Goal: Information Seeking & Learning: Understand process/instructions

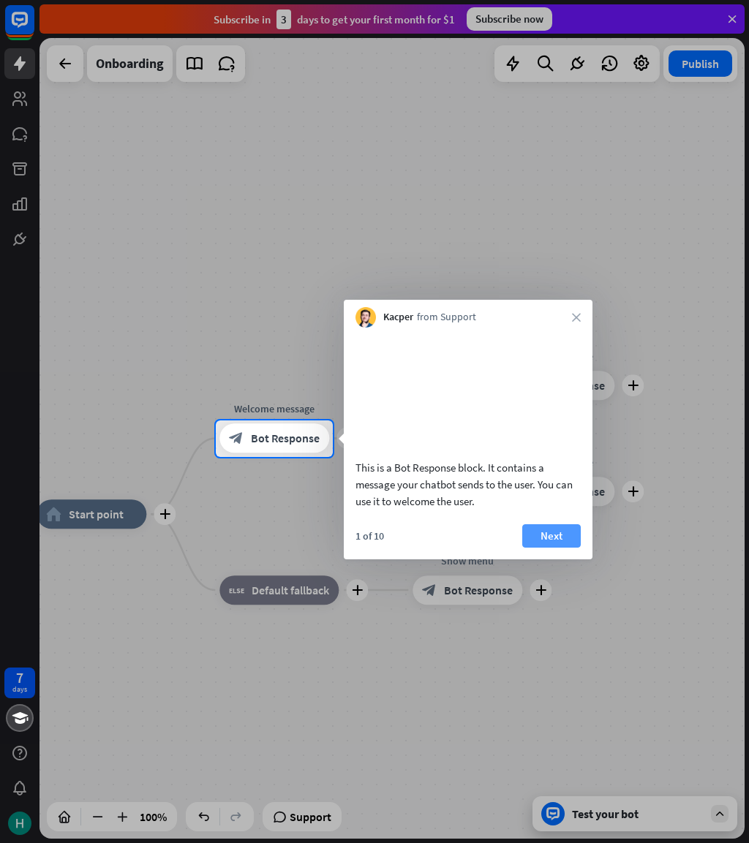
click at [541, 548] on button "Next" at bounding box center [551, 535] width 59 height 23
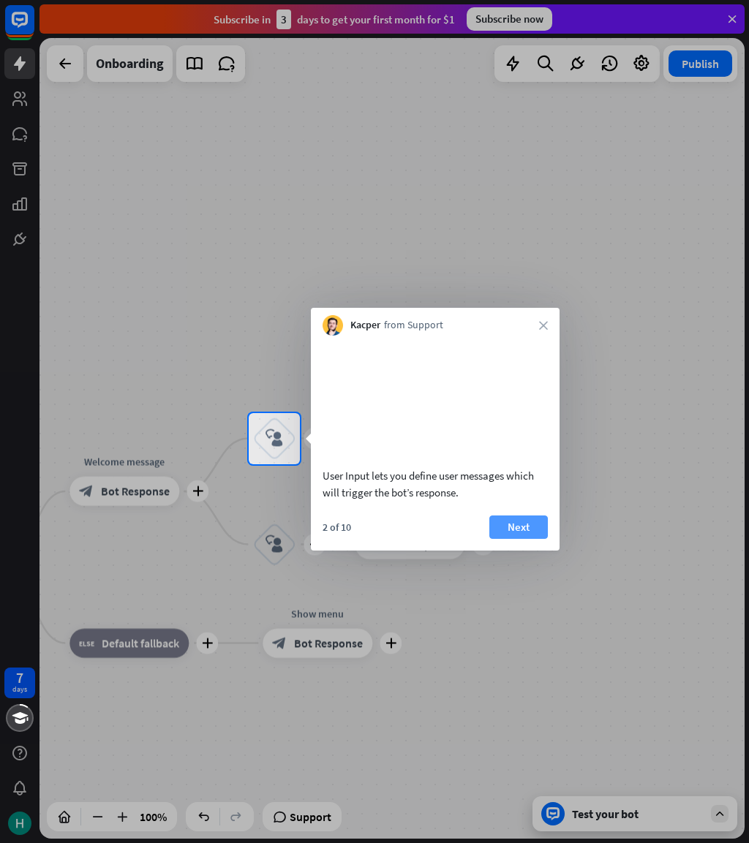
click at [527, 539] on button "Next" at bounding box center [518, 527] width 59 height 23
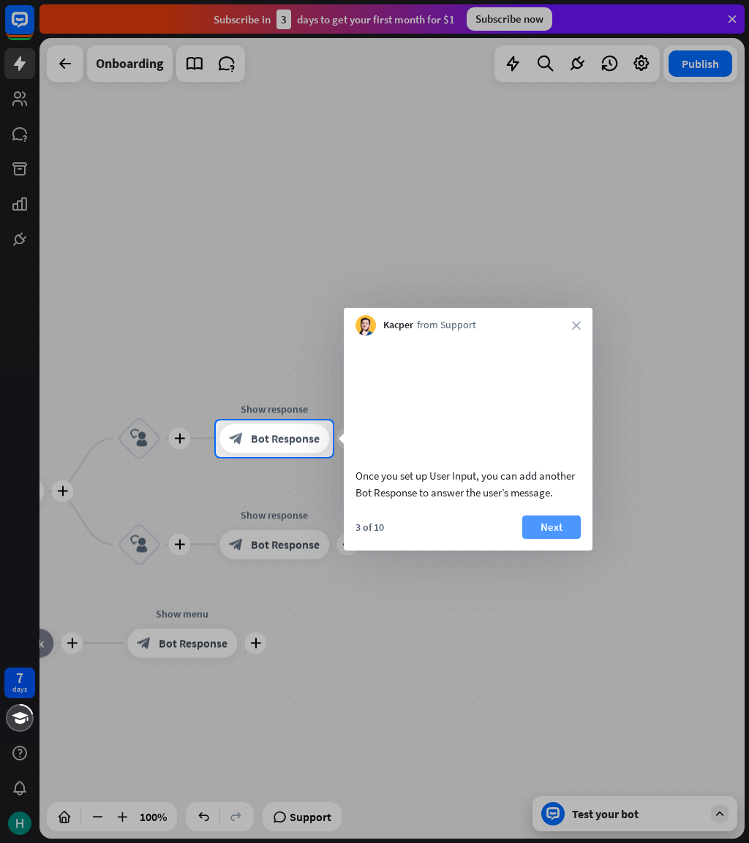
click at [545, 539] on button "Next" at bounding box center [551, 527] width 59 height 23
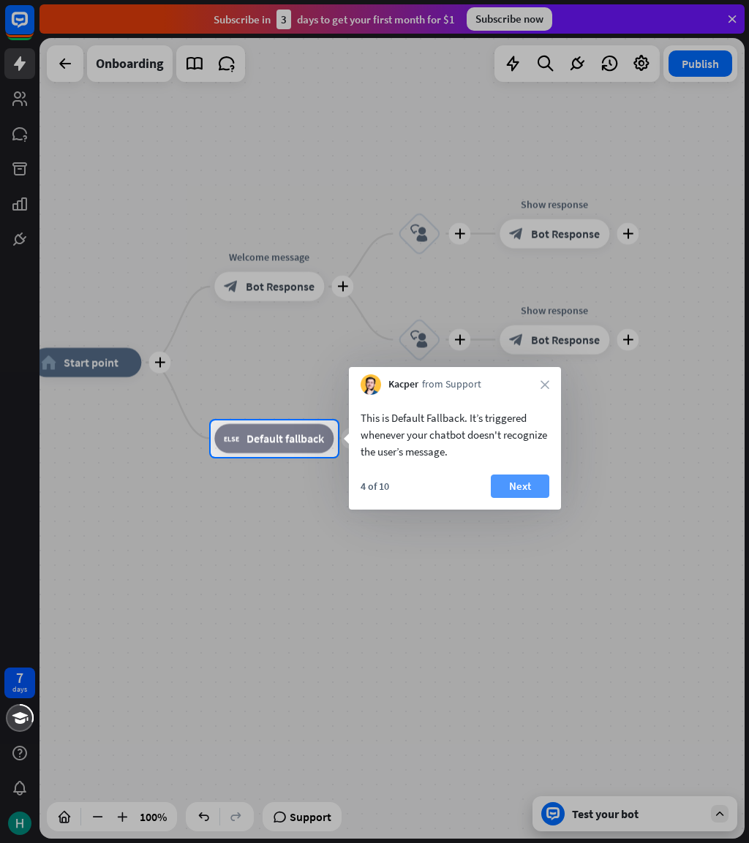
click at [535, 481] on button "Next" at bounding box center [520, 486] width 59 height 23
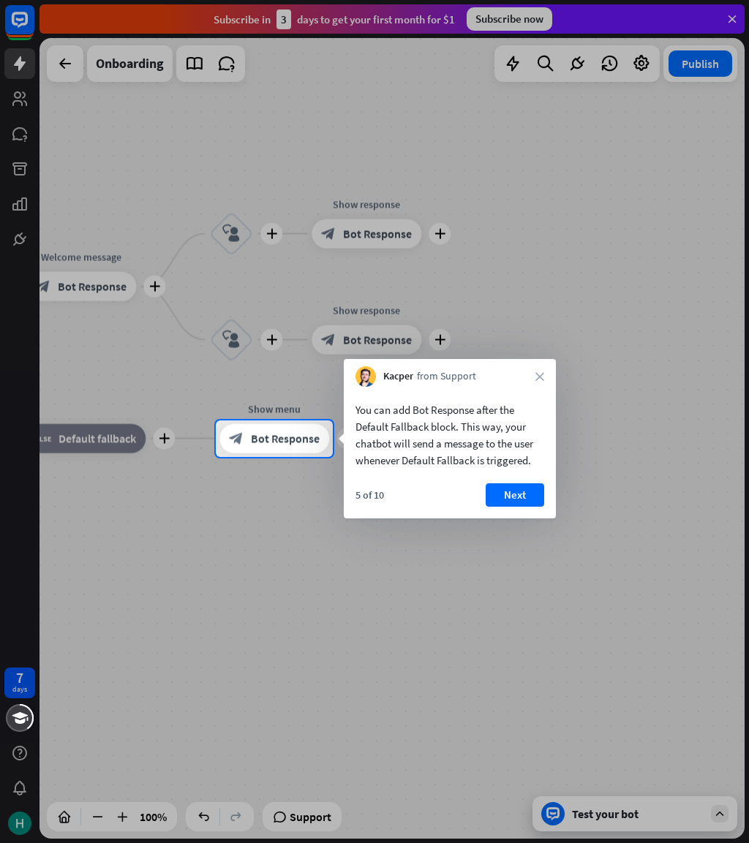
click at [523, 483] on div "You can add Bot Response after the Default Fallback block. This way, your chatb…" at bounding box center [450, 453] width 212 height 132
click at [515, 502] on button "Next" at bounding box center [515, 494] width 59 height 23
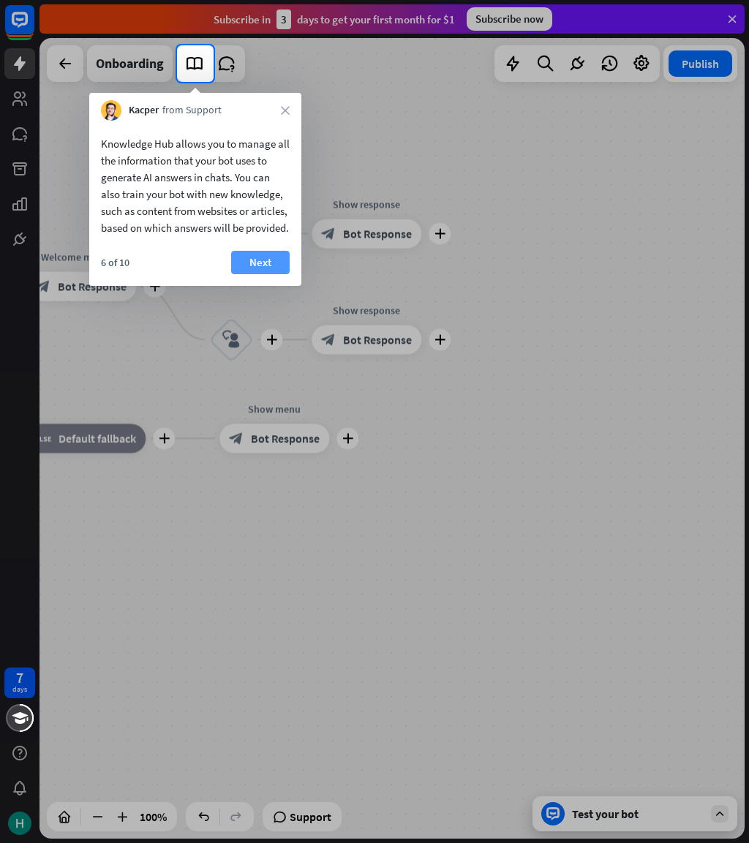
click at [271, 274] on button "Next" at bounding box center [260, 262] width 59 height 23
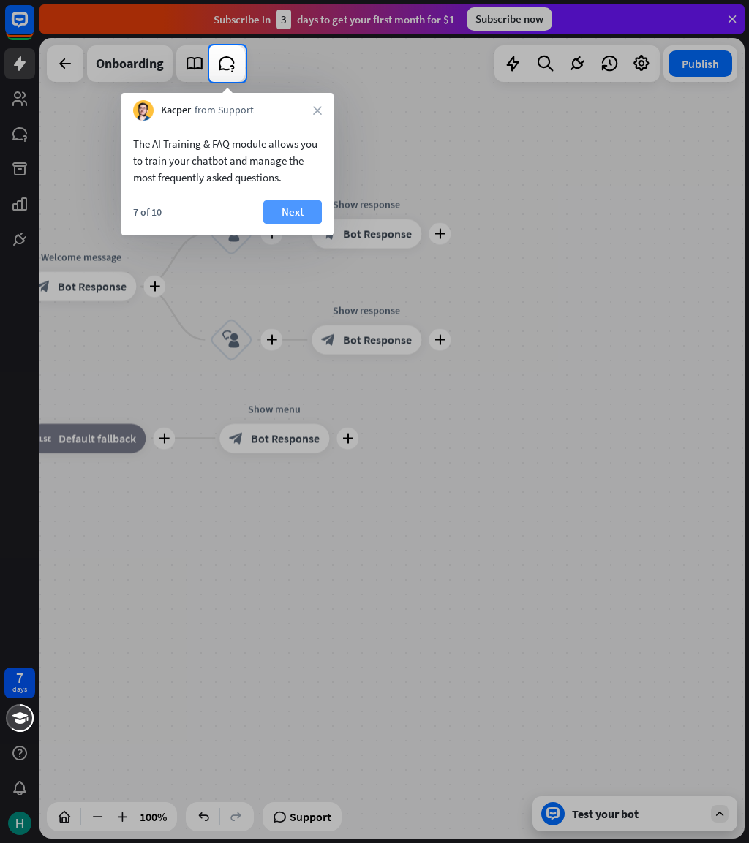
click at [284, 208] on button "Next" at bounding box center [292, 211] width 59 height 23
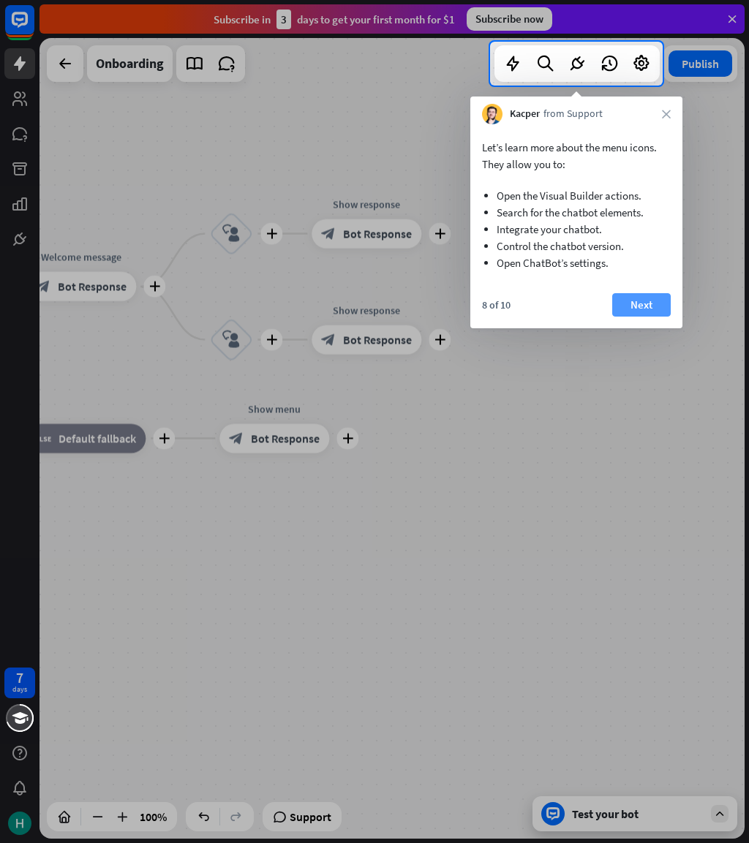
click at [617, 302] on button "Next" at bounding box center [641, 304] width 59 height 23
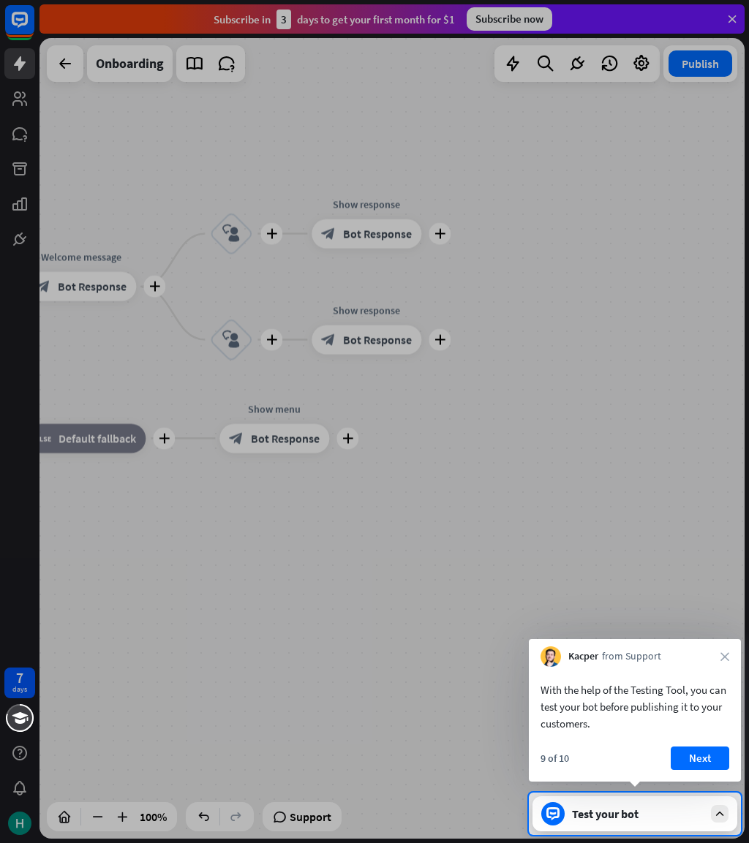
click at [717, 657] on div "Kacper from Support close" at bounding box center [635, 653] width 212 height 28
click at [724, 657] on icon "close" at bounding box center [724, 656] width 9 height 9
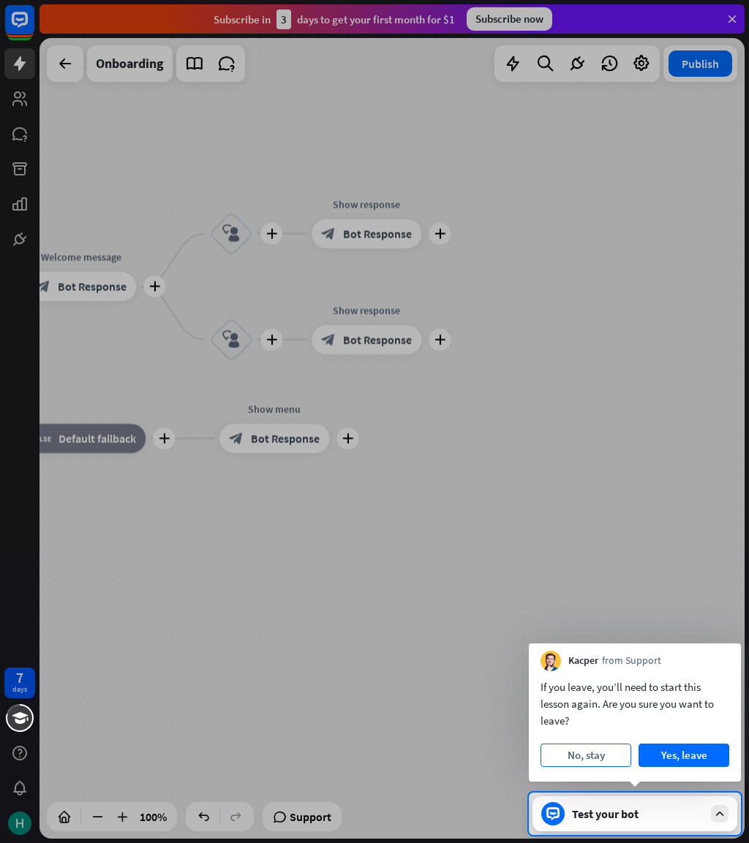
click at [602, 747] on button "No, stay" at bounding box center [585, 755] width 91 height 23
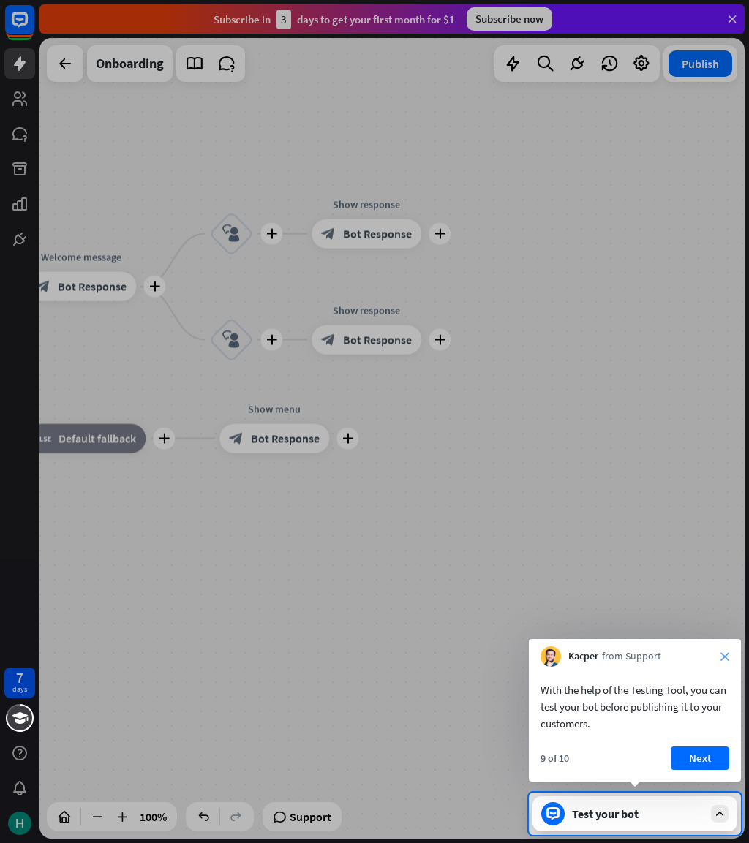
click at [723, 654] on icon "close" at bounding box center [724, 656] width 9 height 9
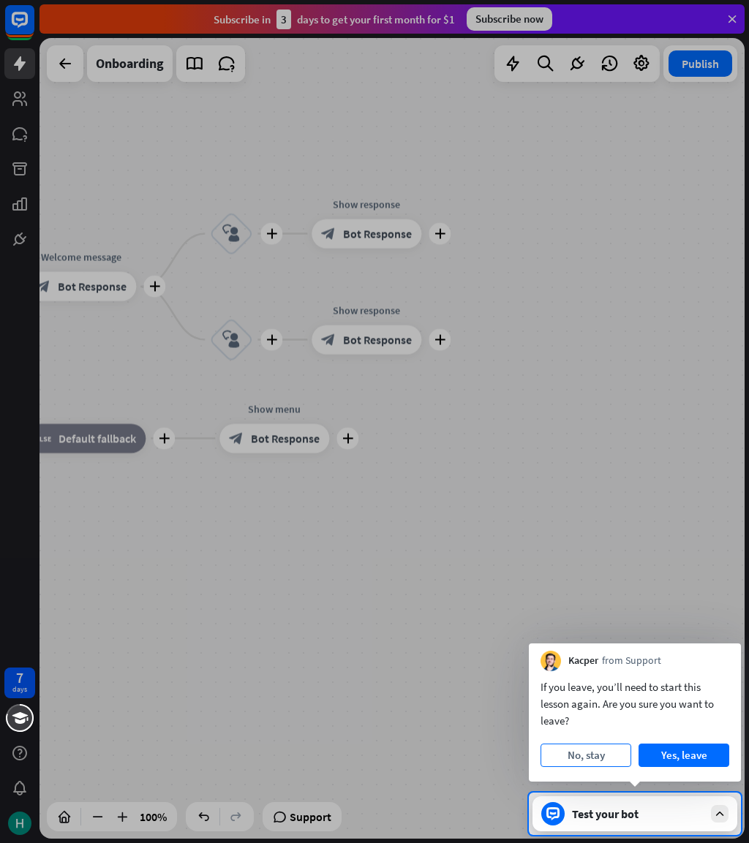
click at [606, 749] on button "No, stay" at bounding box center [585, 755] width 91 height 23
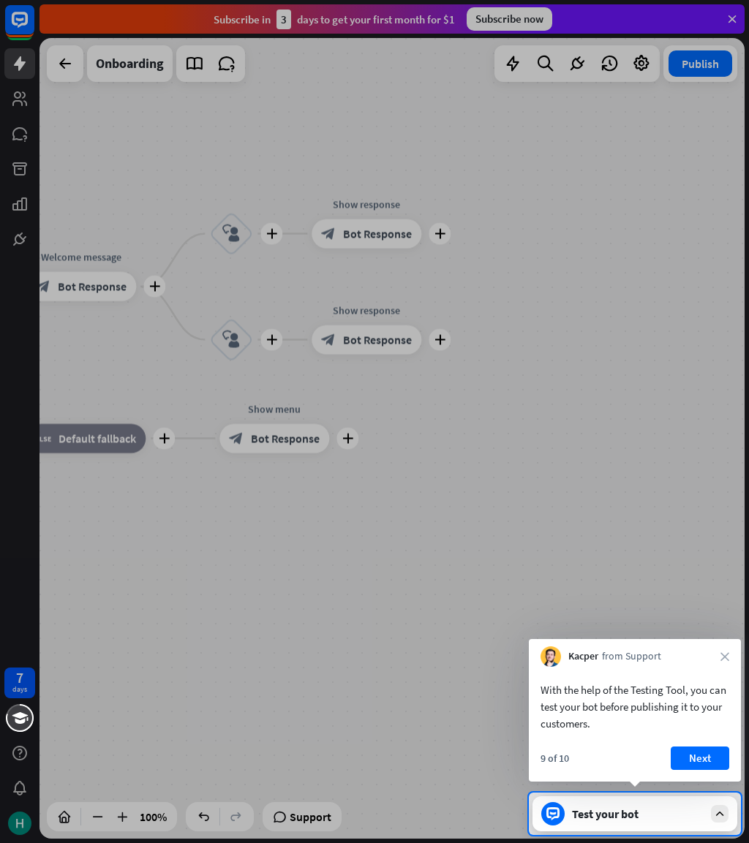
click at [719, 662] on div "Kacper from Support close" at bounding box center [635, 653] width 212 height 28
click at [733, 642] on div "Kacper from Support close" at bounding box center [635, 653] width 212 height 28
click at [726, 658] on icon "close" at bounding box center [724, 656] width 9 height 9
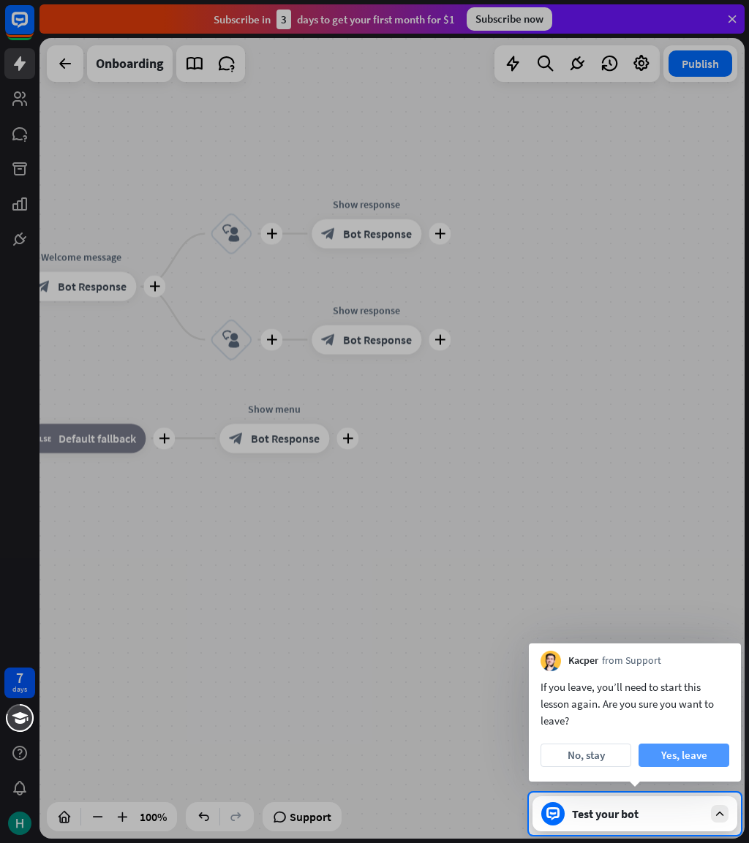
click at [690, 747] on button "Yes, leave" at bounding box center [683, 755] width 91 height 23
